Goal: Information Seeking & Learning: Learn about a topic

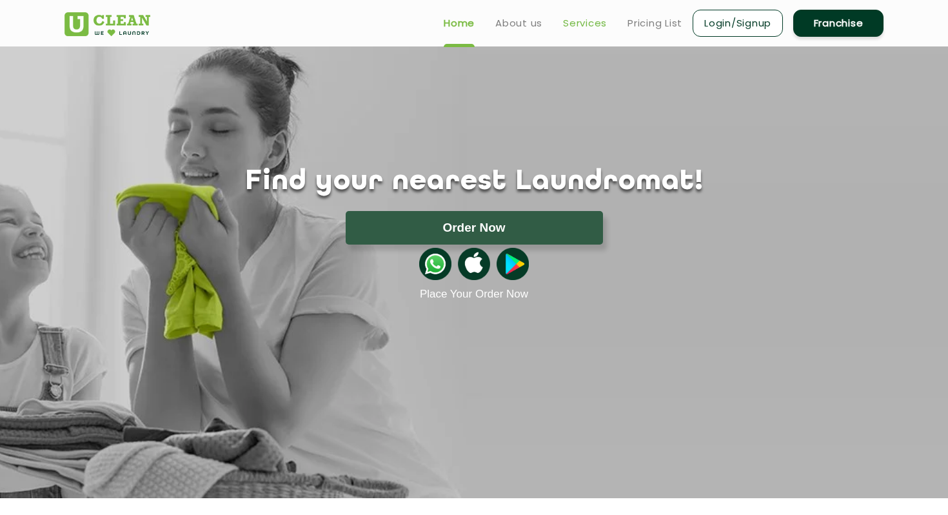
click at [598, 18] on link "Services" at bounding box center [585, 22] width 44 height 15
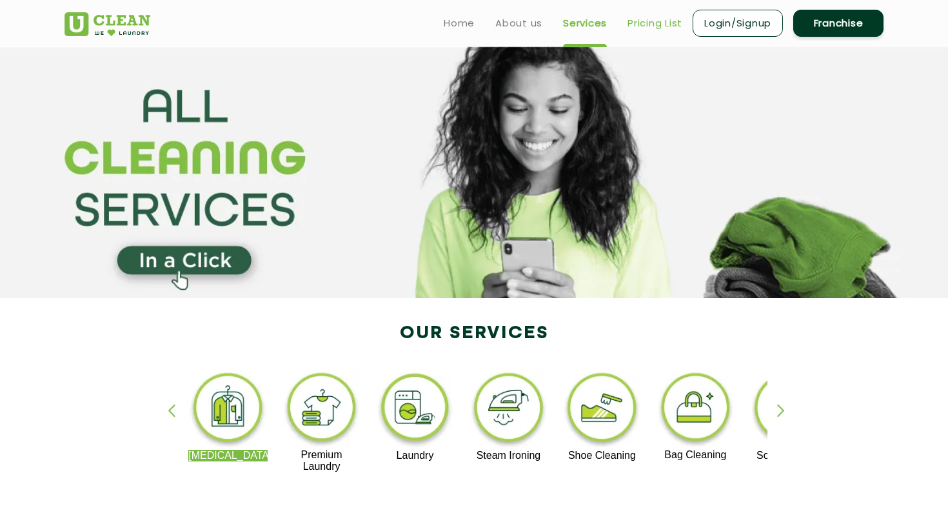
click at [648, 23] on link "Pricing List" at bounding box center [655, 22] width 55 height 15
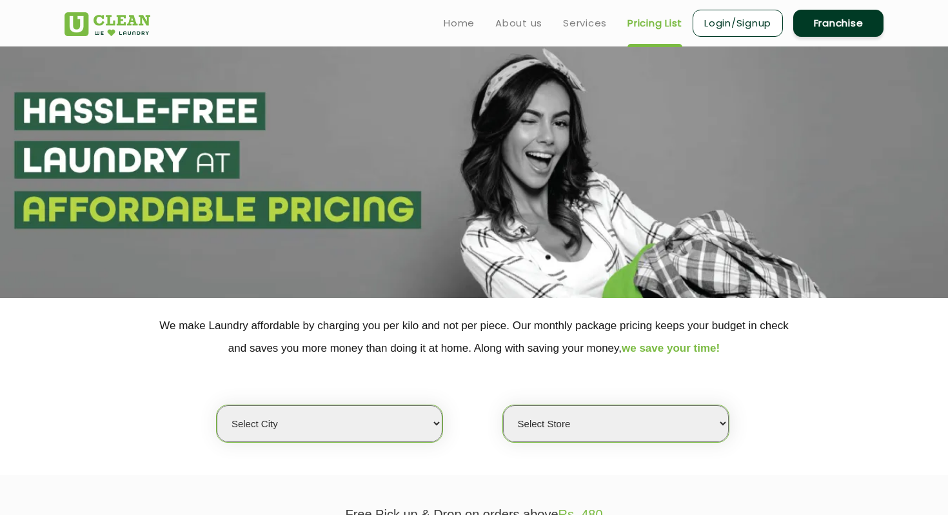
click at [328, 427] on select "Select city [GEOGRAPHIC_DATA] [GEOGRAPHIC_DATA] [GEOGRAPHIC_DATA] [GEOGRAPHIC_D…" at bounding box center [330, 423] width 226 height 37
select select "28"
click at [217, 405] on select "Select city [GEOGRAPHIC_DATA] [GEOGRAPHIC_DATA] [GEOGRAPHIC_DATA] [GEOGRAPHIC_D…" at bounding box center [330, 423] width 226 height 37
click at [524, 434] on select "Select Store [GEOGRAPHIC_DATA] [GEOGRAPHIC_DATA] [GEOGRAPHIC_DATA][PERSON_NAME]…" at bounding box center [616, 423] width 226 height 37
select select "611"
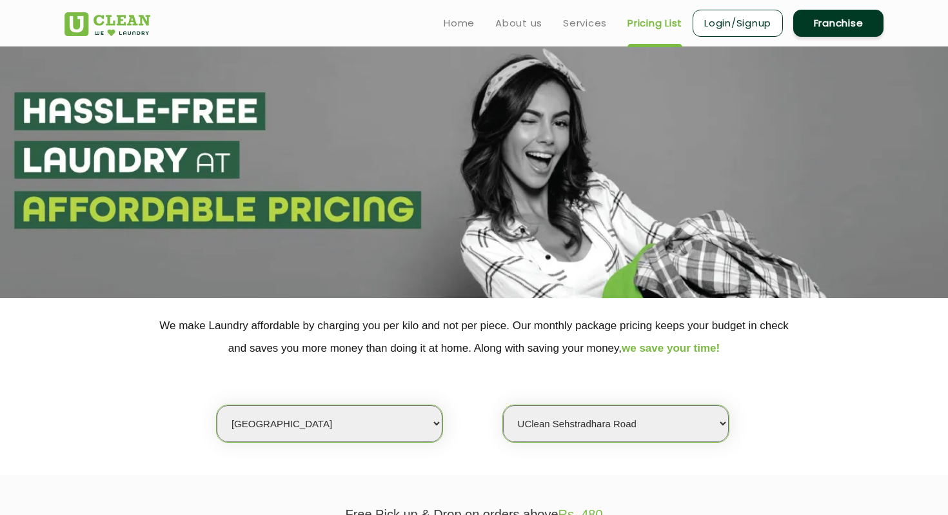
click at [503, 405] on select "Select Store [GEOGRAPHIC_DATA] [GEOGRAPHIC_DATA] [GEOGRAPHIC_DATA][PERSON_NAME]…" at bounding box center [616, 423] width 226 height 37
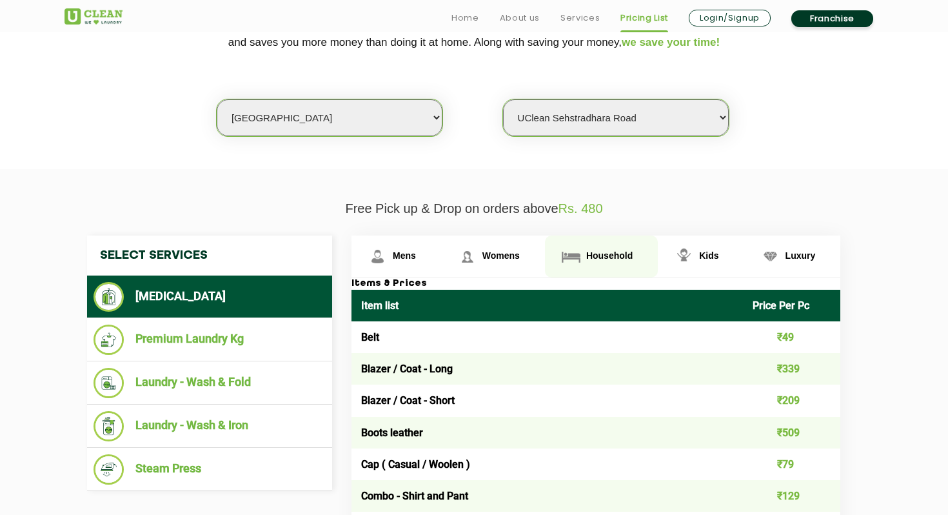
scroll to position [335, 0]
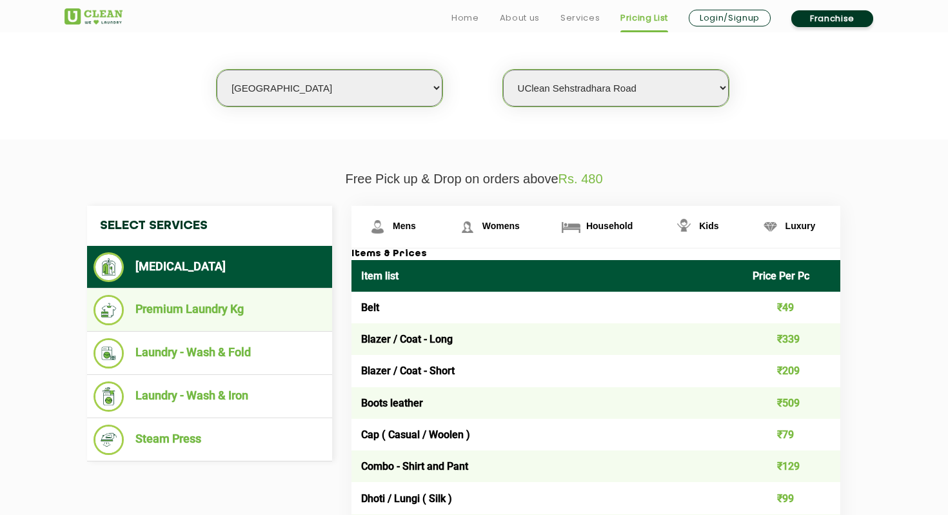
click at [275, 312] on li "Premium Laundry Kg" at bounding box center [210, 310] width 232 height 30
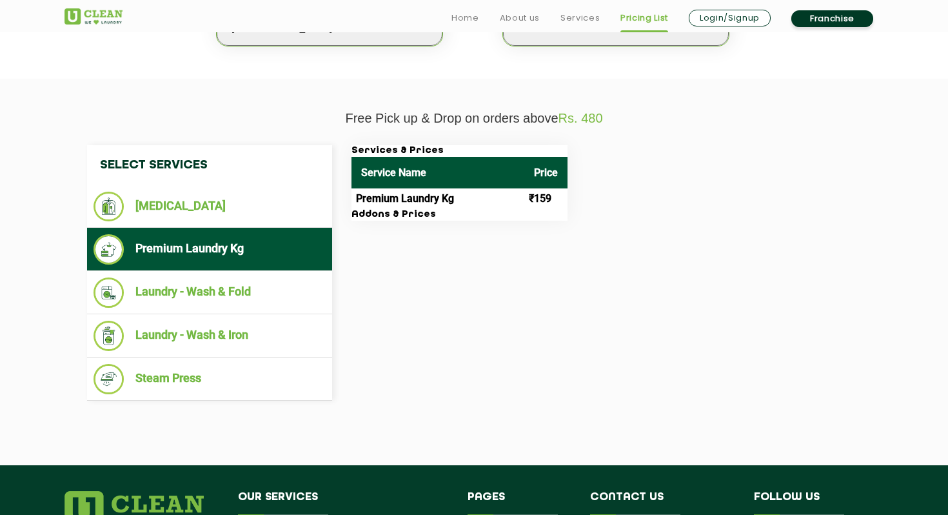
scroll to position [404, 0]
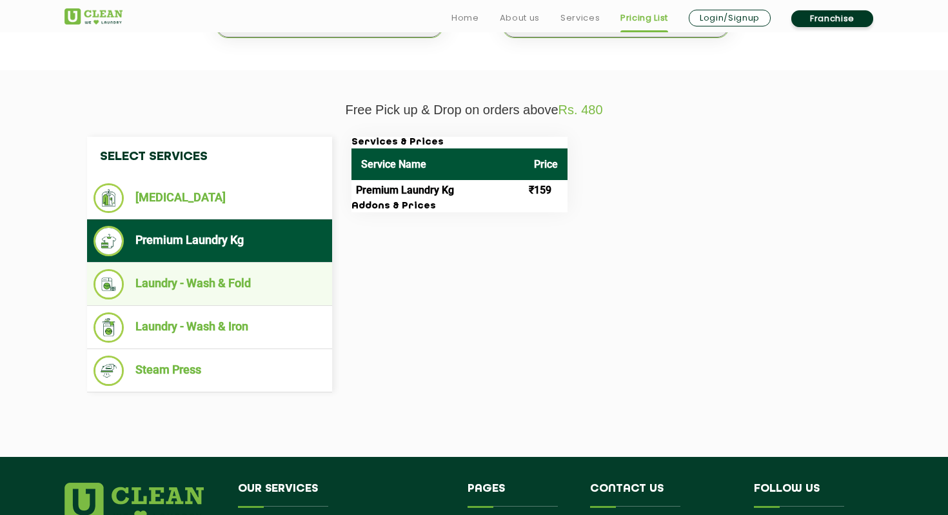
click at [254, 285] on li "Laundry - Wash & Fold" at bounding box center [210, 284] width 232 height 30
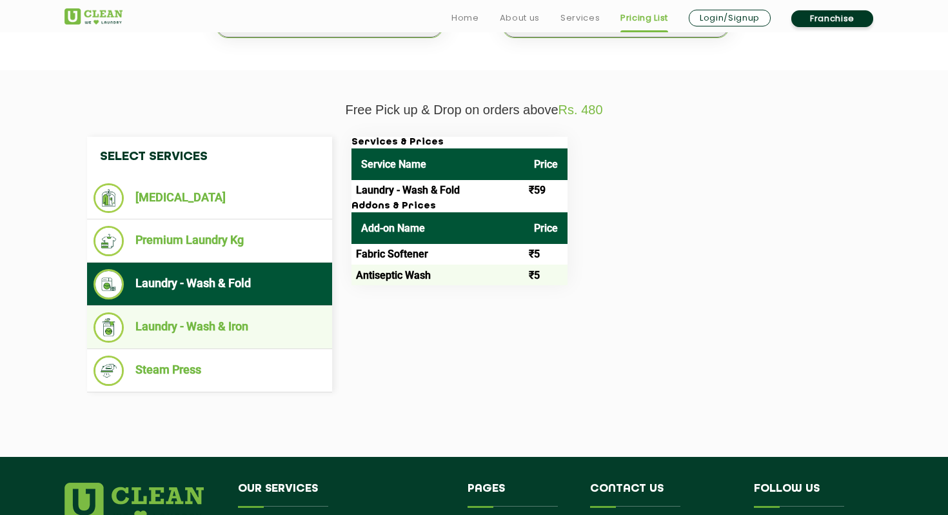
click at [197, 334] on li "Laundry - Wash & Iron" at bounding box center [210, 327] width 232 height 30
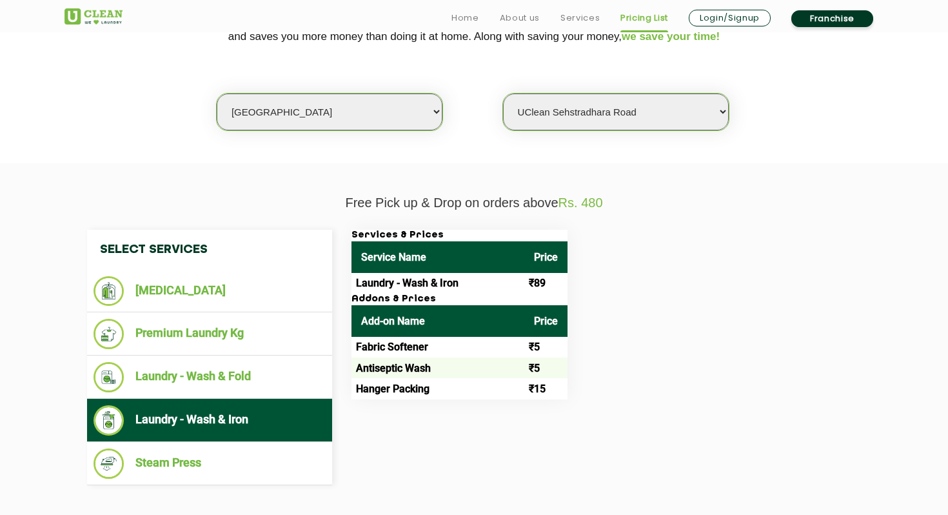
scroll to position [313, 0]
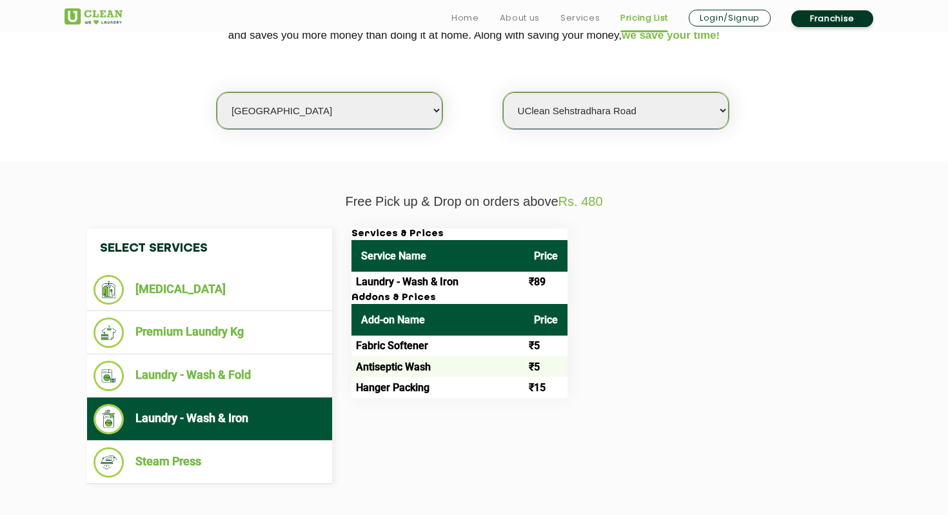
click at [388, 395] on td "Hanger Packing" at bounding box center [438, 387] width 173 height 21
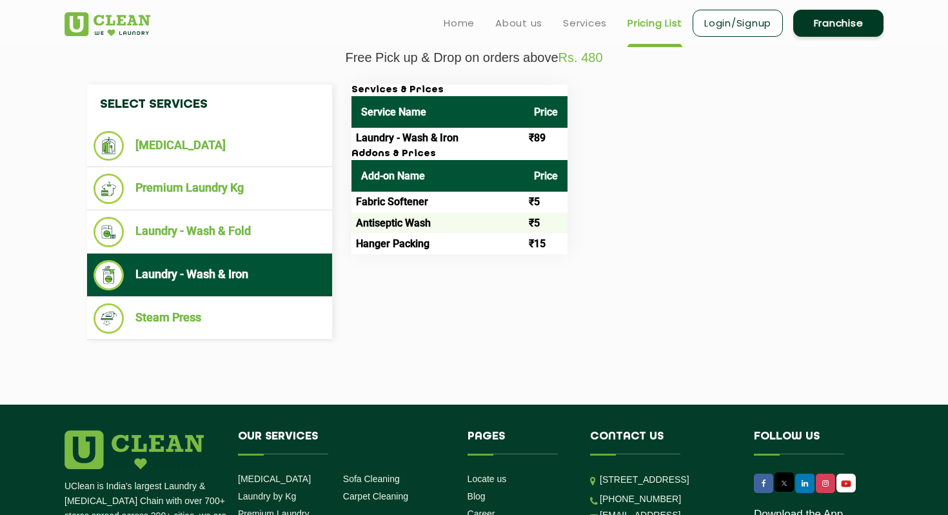
scroll to position [439, 0]
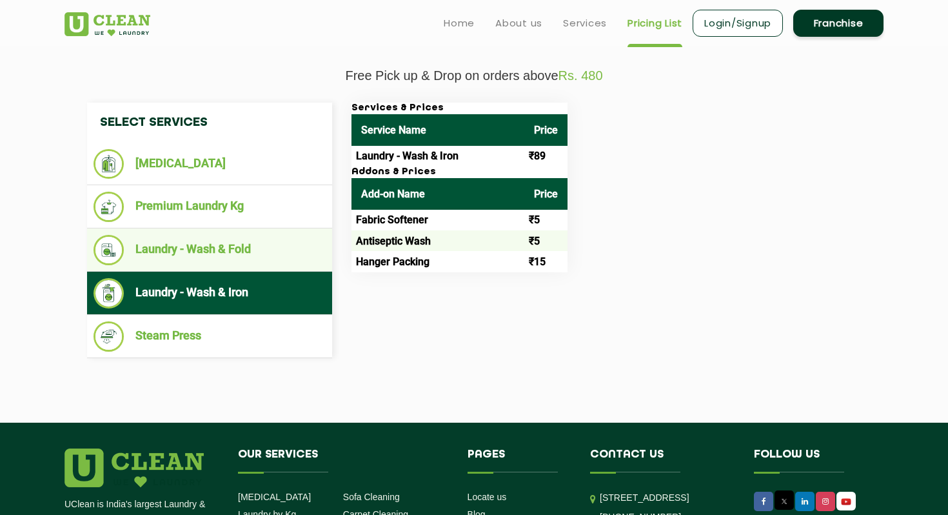
click at [233, 262] on li "Laundry - Wash & Fold" at bounding box center [210, 250] width 232 height 30
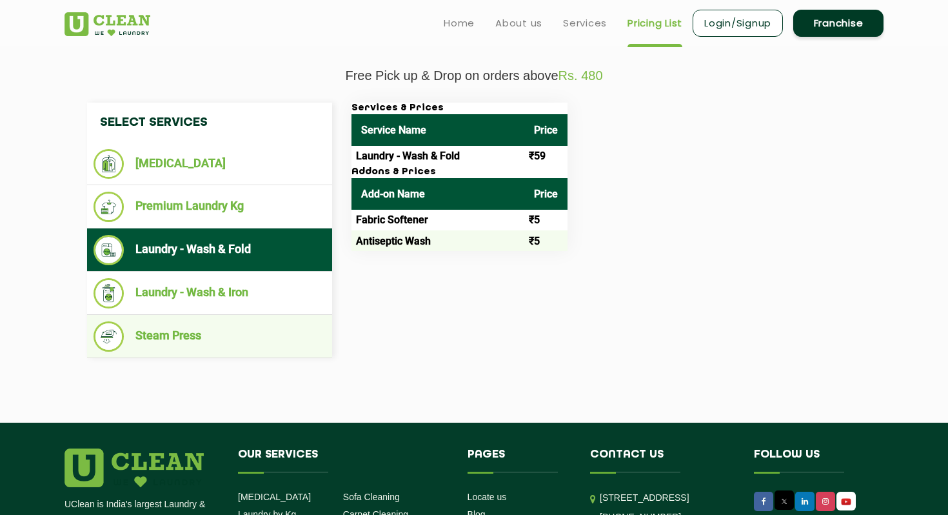
click at [207, 334] on li "Steam Press" at bounding box center [210, 336] width 232 height 30
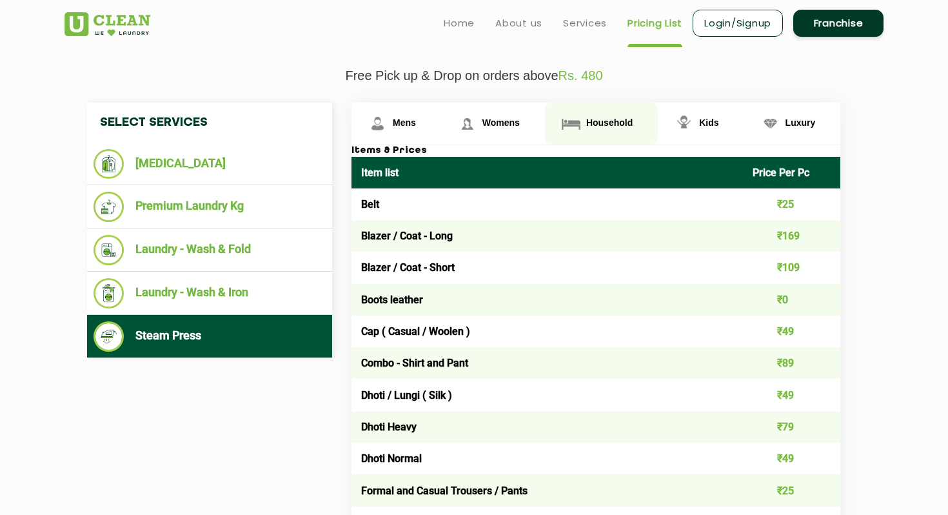
click at [595, 125] on span "Household" at bounding box center [609, 122] width 46 height 10
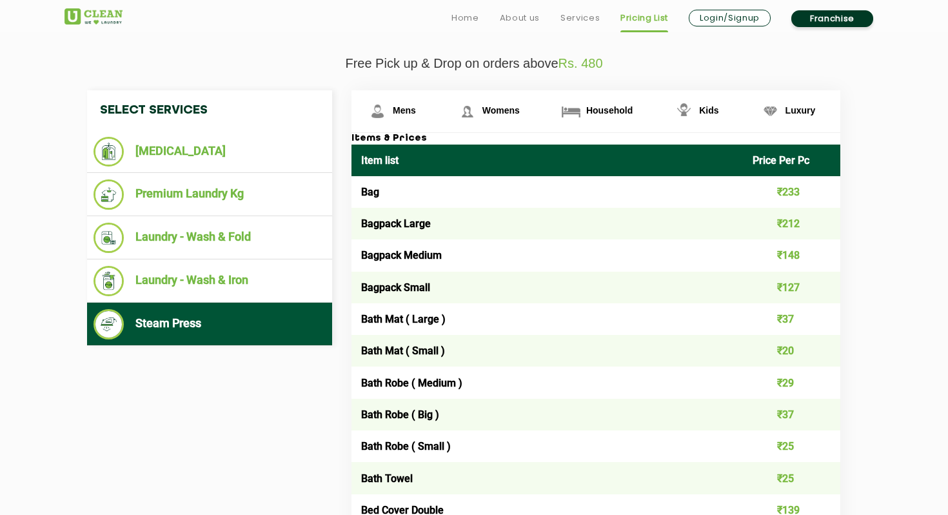
scroll to position [444, 0]
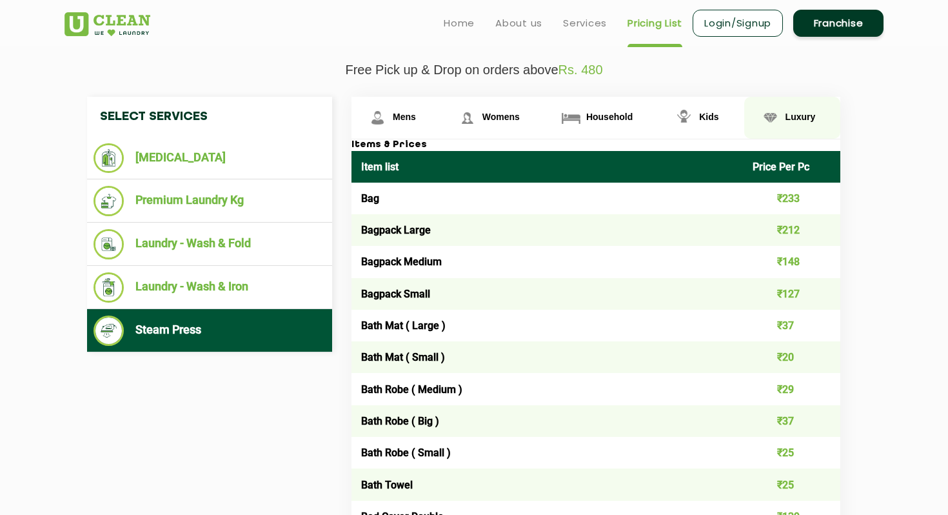
click at [806, 119] on span "Luxury" at bounding box center [801, 117] width 30 height 10
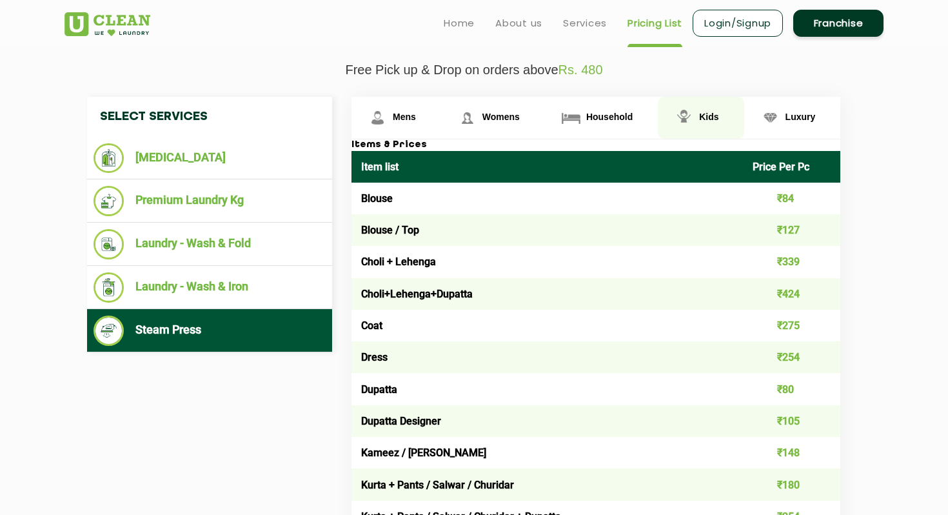
click at [701, 134] on link "Kids" at bounding box center [701, 118] width 86 height 42
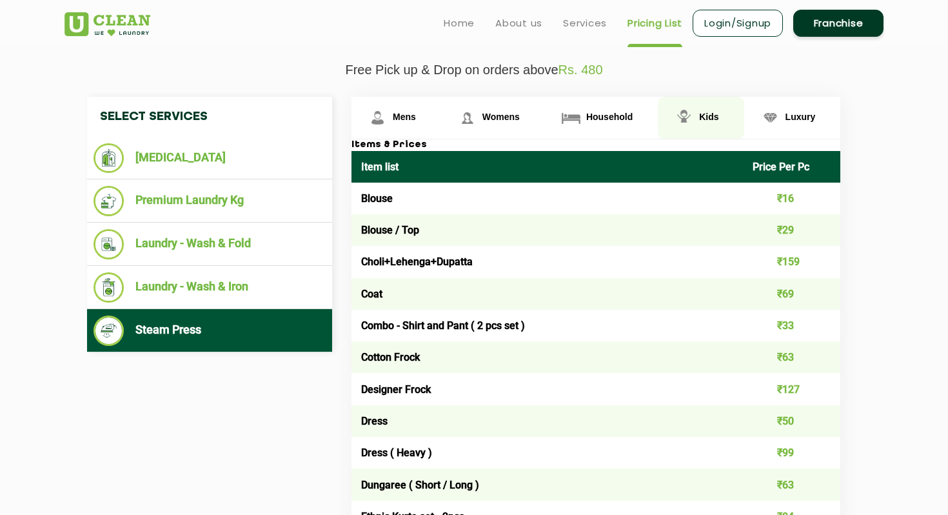
click at [701, 124] on link "Kids" at bounding box center [701, 118] width 86 height 42
click at [521, 119] on link "Womens" at bounding box center [493, 118] width 104 height 42
